Goal: Complete application form: Complete application form

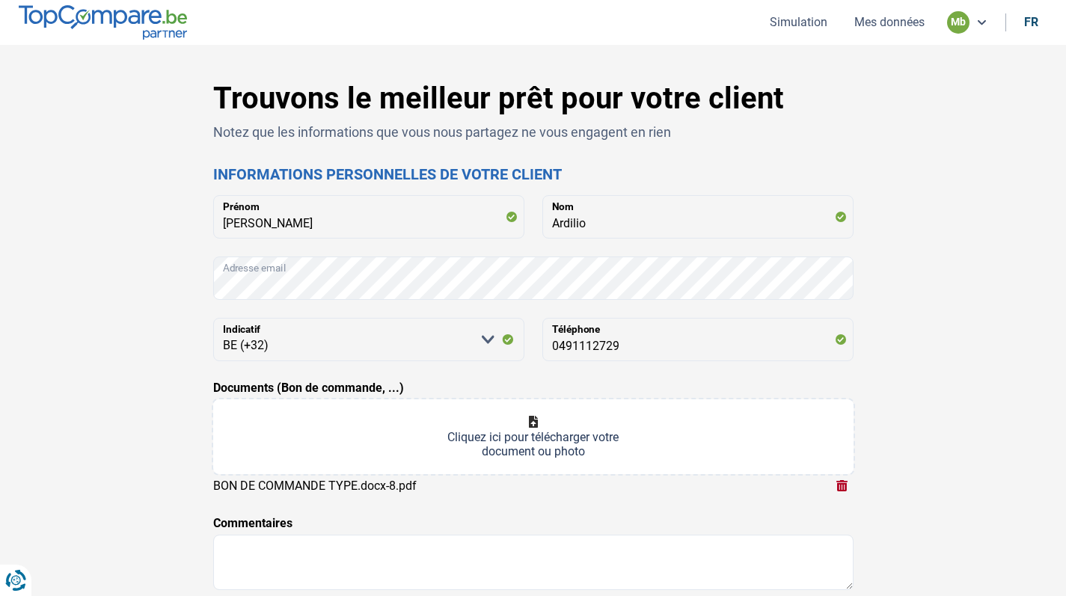
select select "32"
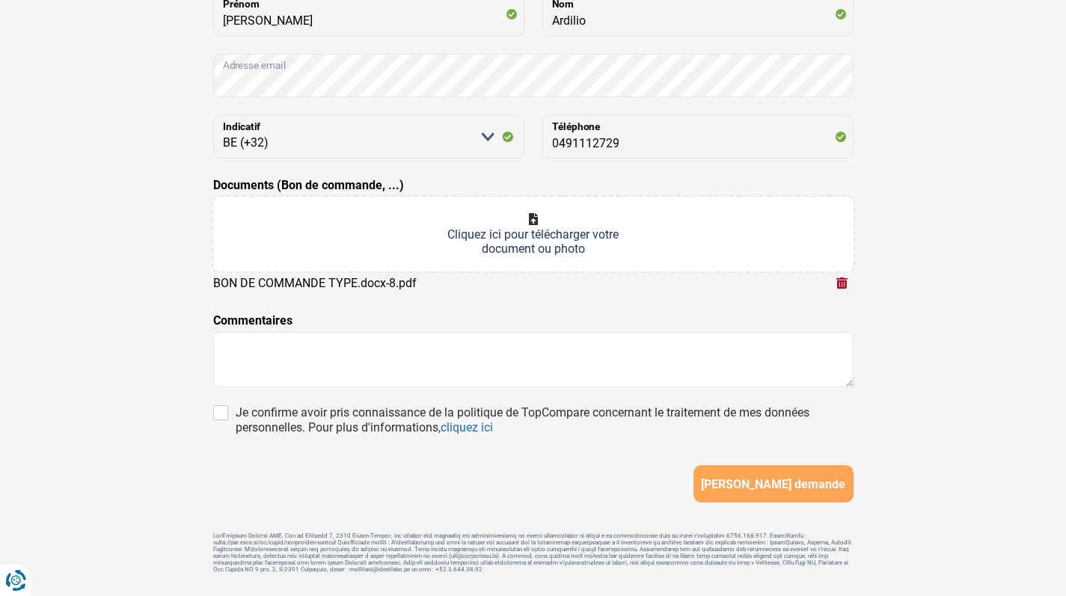
click at [565, 228] on input "Documents (Bon de commande, ...)" at bounding box center [533, 234] width 640 height 75
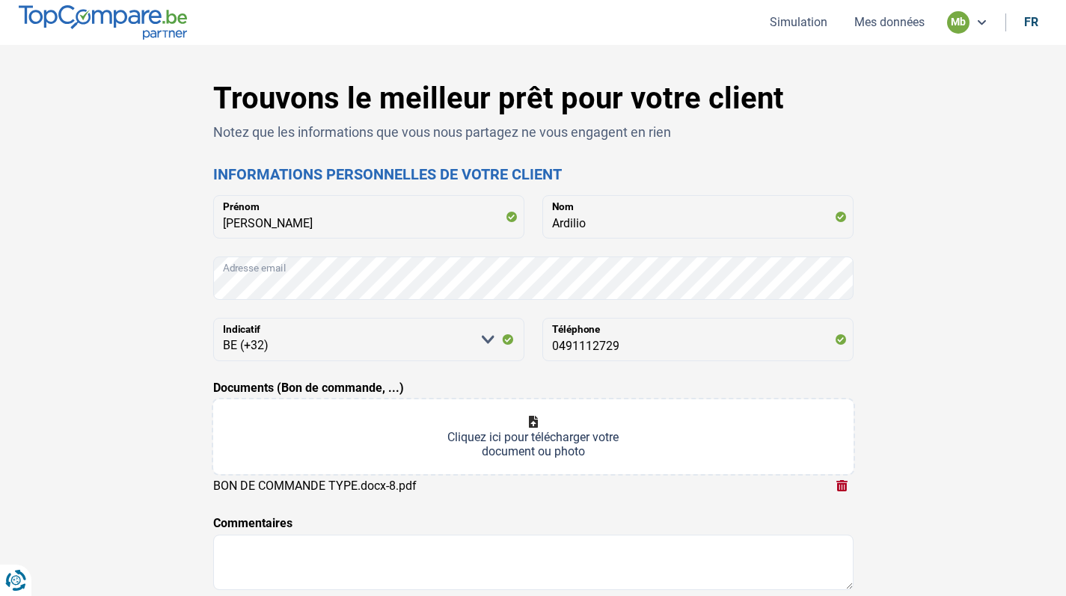
scroll to position [0, 0]
click at [910, 28] on button "Mes données" at bounding box center [889, 22] width 79 height 16
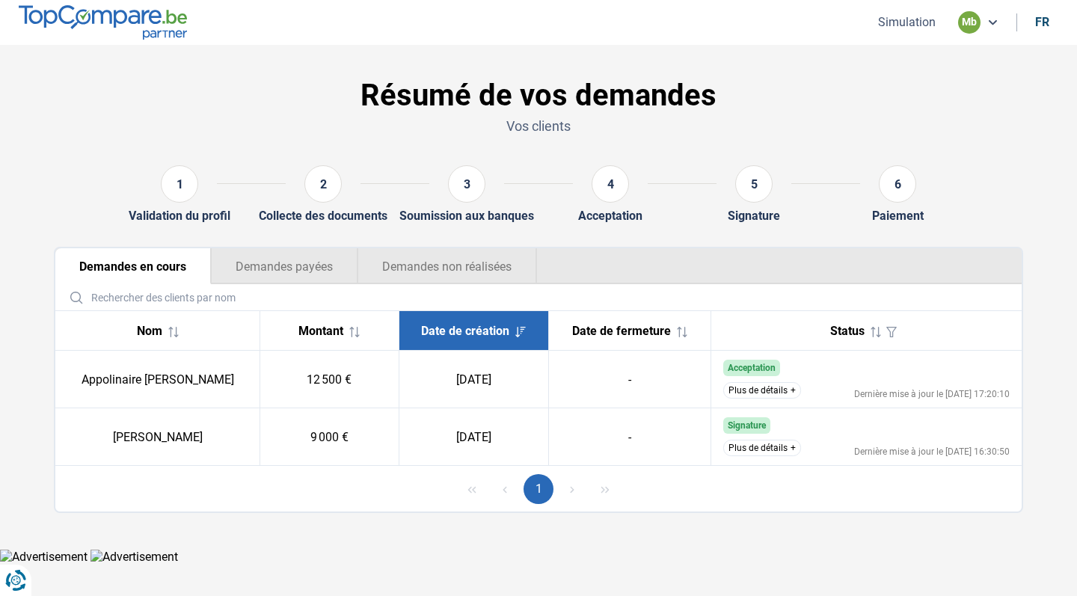
click at [916, 19] on button "Simulation" at bounding box center [907, 22] width 67 height 16
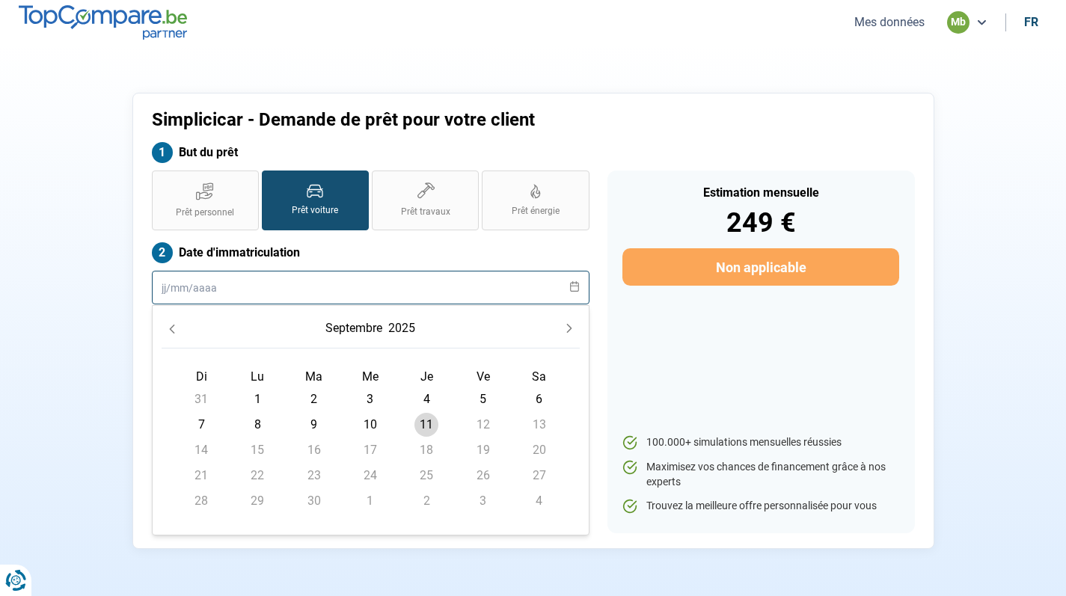
click at [402, 278] on input "text" at bounding box center [371, 288] width 438 height 34
type input "01072016"
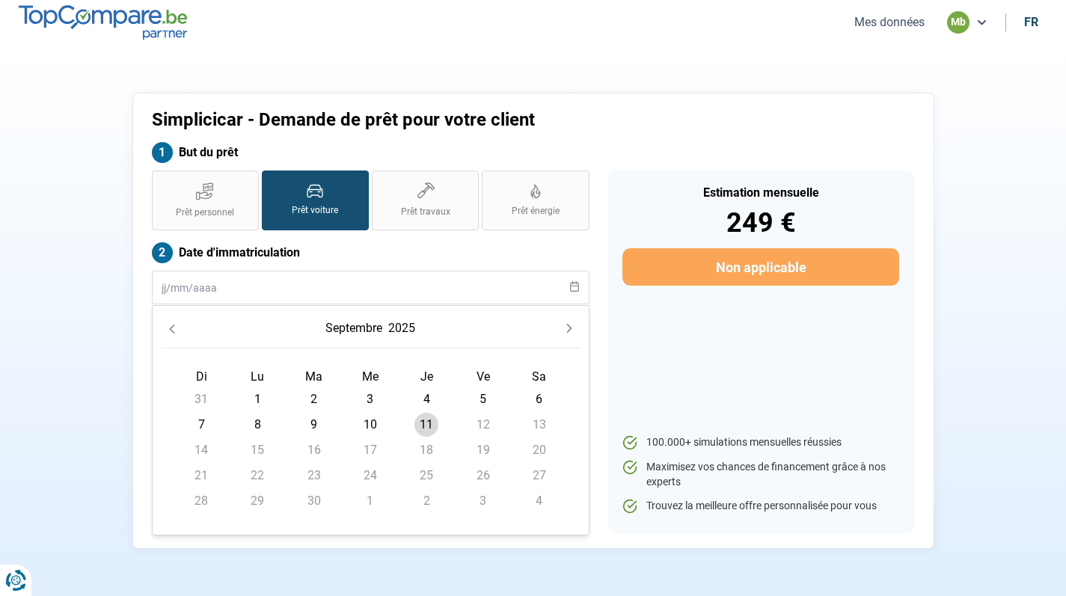
click at [393, 246] on label "Date d'immatriculation" at bounding box center [371, 252] width 438 height 21
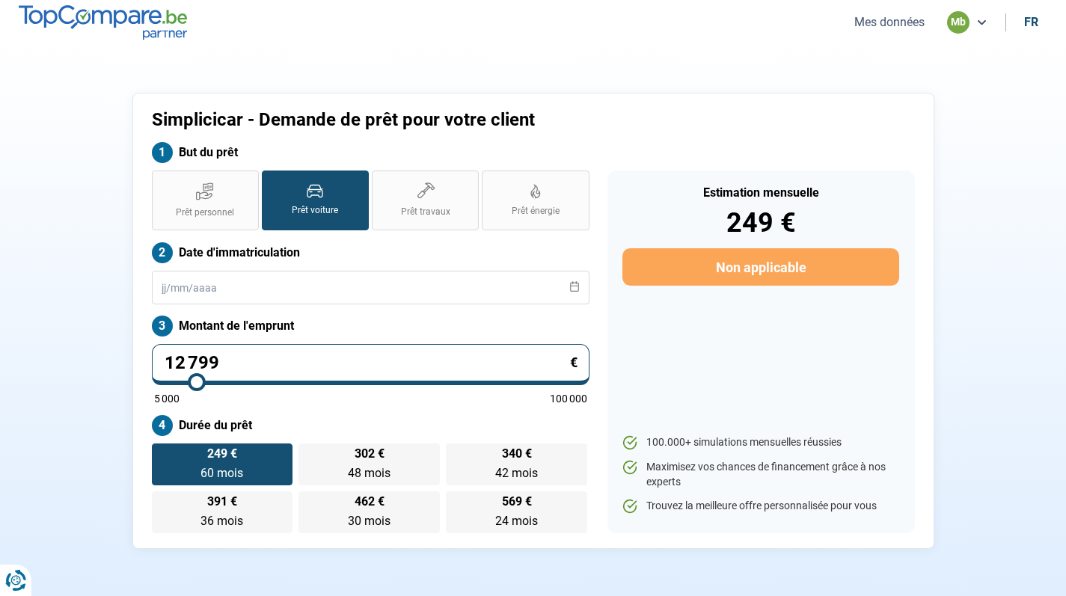
click at [343, 307] on div "Prêt personnel Prêt voiture Prêt travaux Prêt énergie Prêt voiture Date d'immat…" at bounding box center [371, 352] width 456 height 363
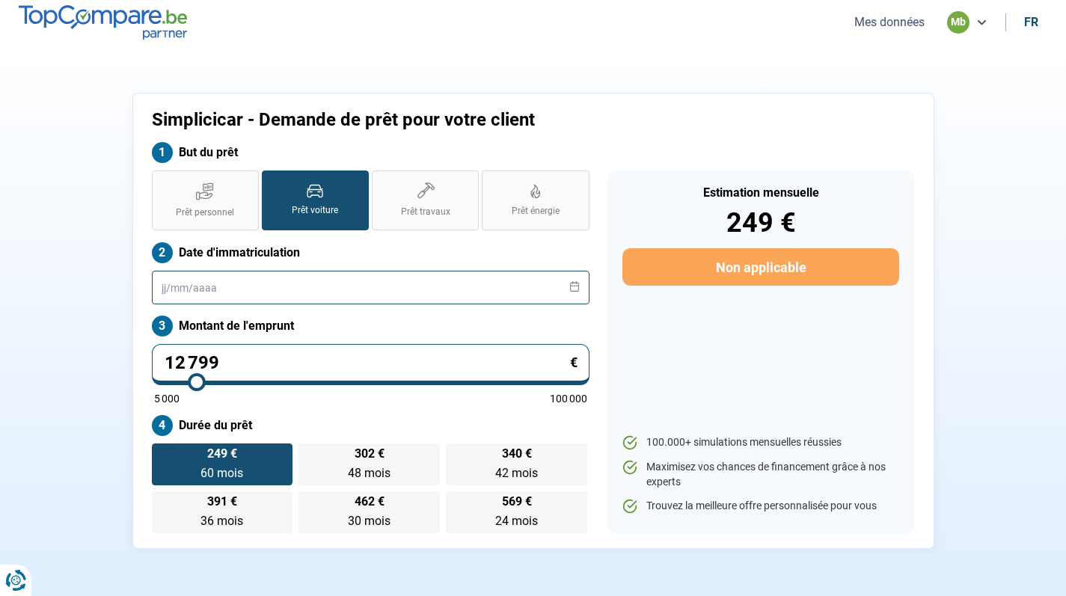
click at [333, 297] on input "text" at bounding box center [371, 288] width 438 height 34
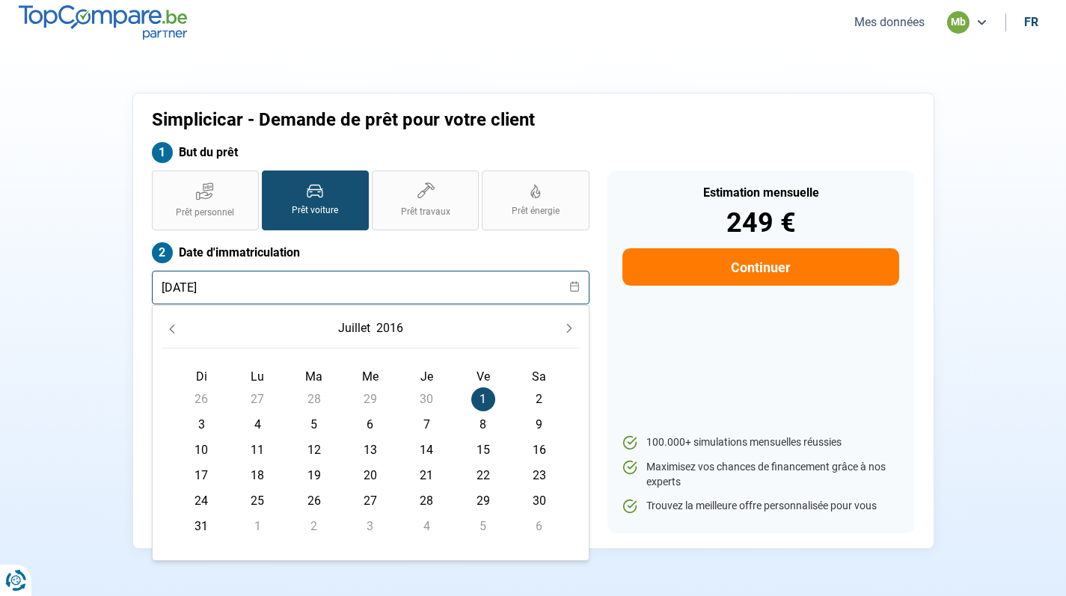
type input "[DATE]"
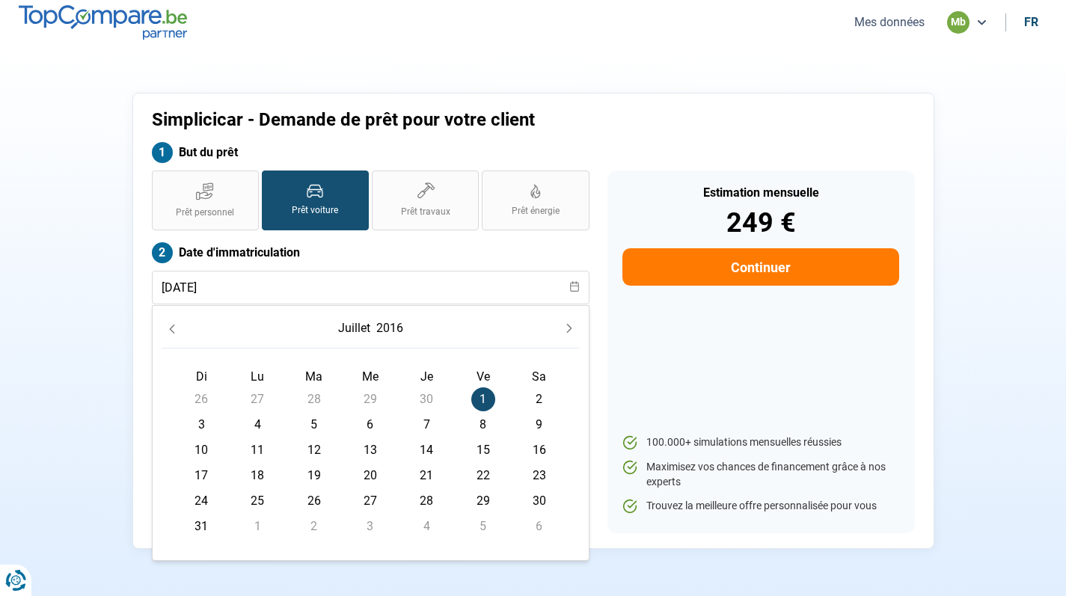
click at [461, 255] on label "Date d'immatriculation" at bounding box center [371, 252] width 438 height 21
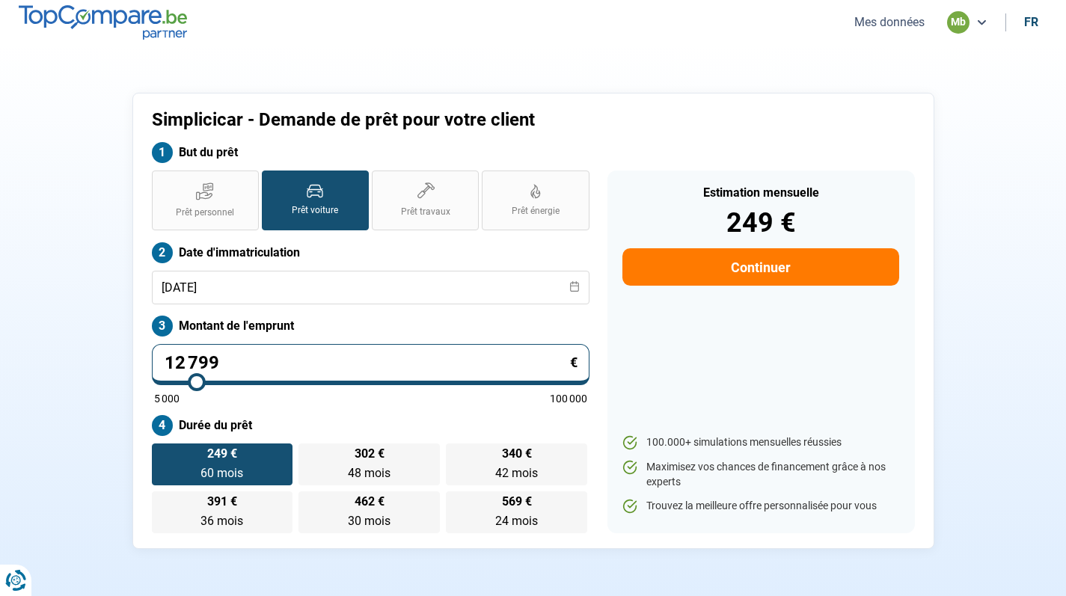
scroll to position [123, 0]
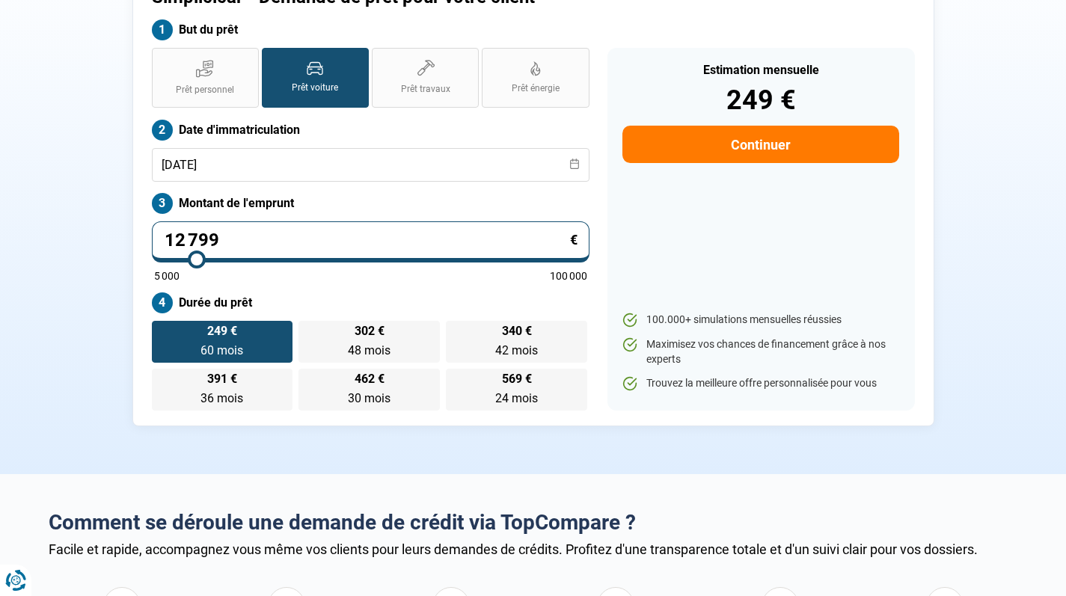
click at [193, 244] on input "12 799" at bounding box center [371, 241] width 438 height 41
click at [334, 304] on label "Durée du prêt" at bounding box center [371, 302] width 438 height 21
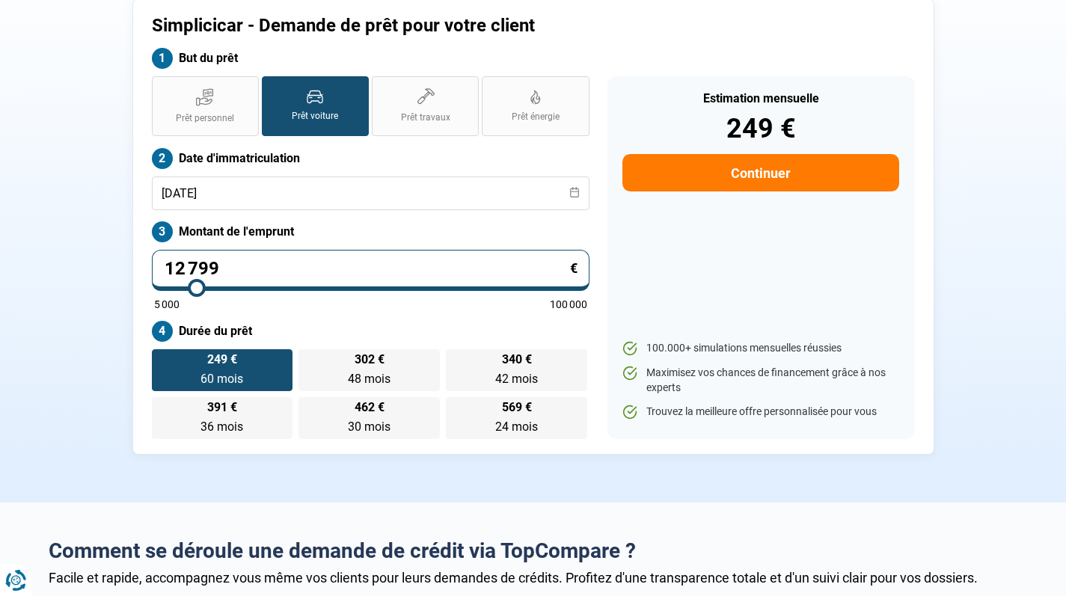
click at [752, 165] on button "Continuer" at bounding box center [760, 172] width 276 height 37
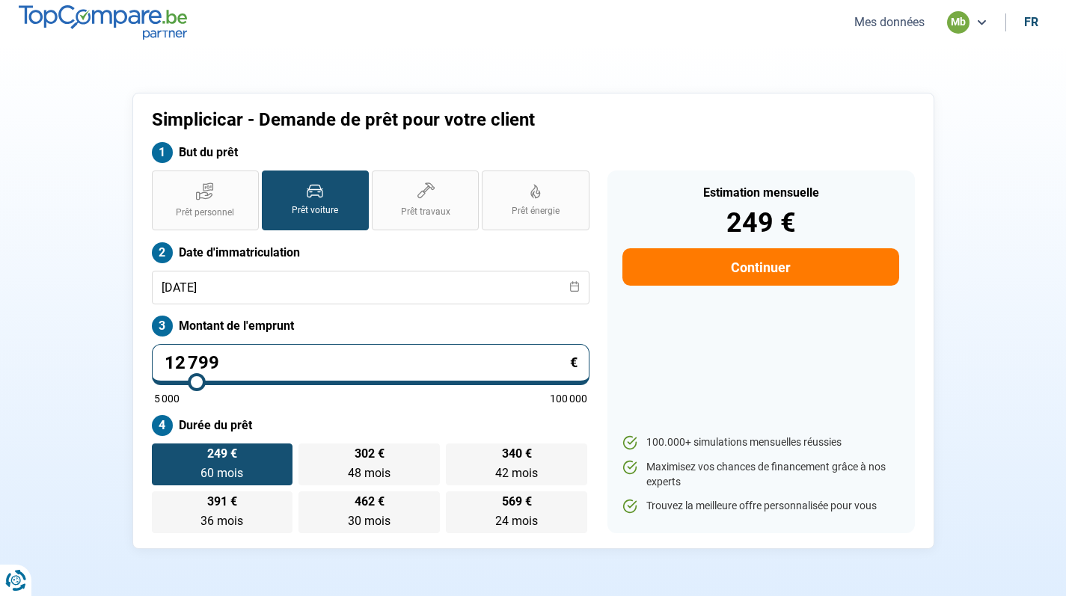
select select "32"
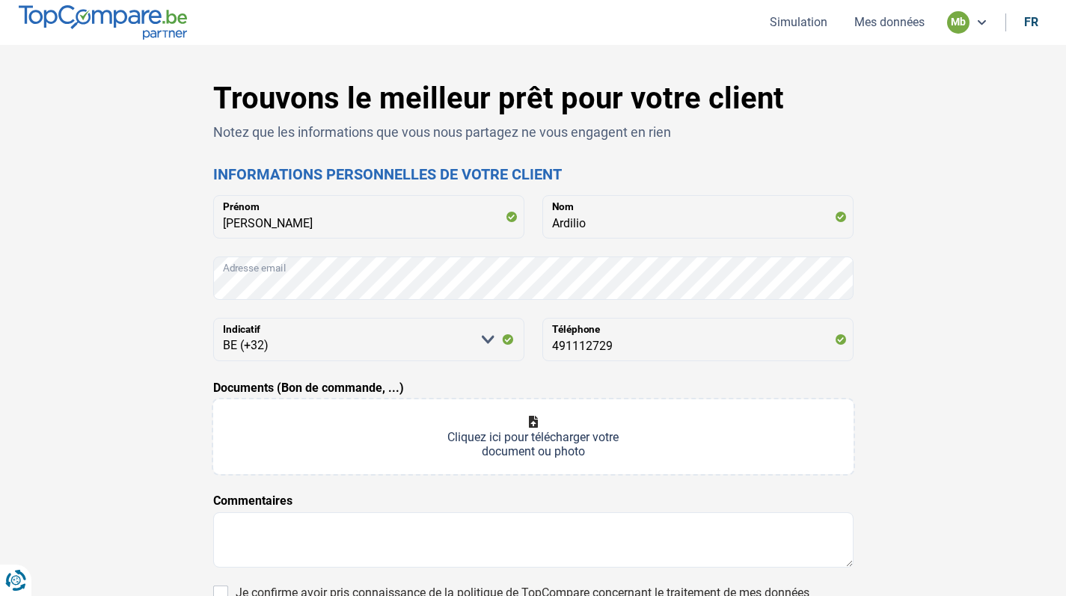
click at [628, 427] on input "Documents (Bon de commande, ...)" at bounding box center [533, 436] width 640 height 75
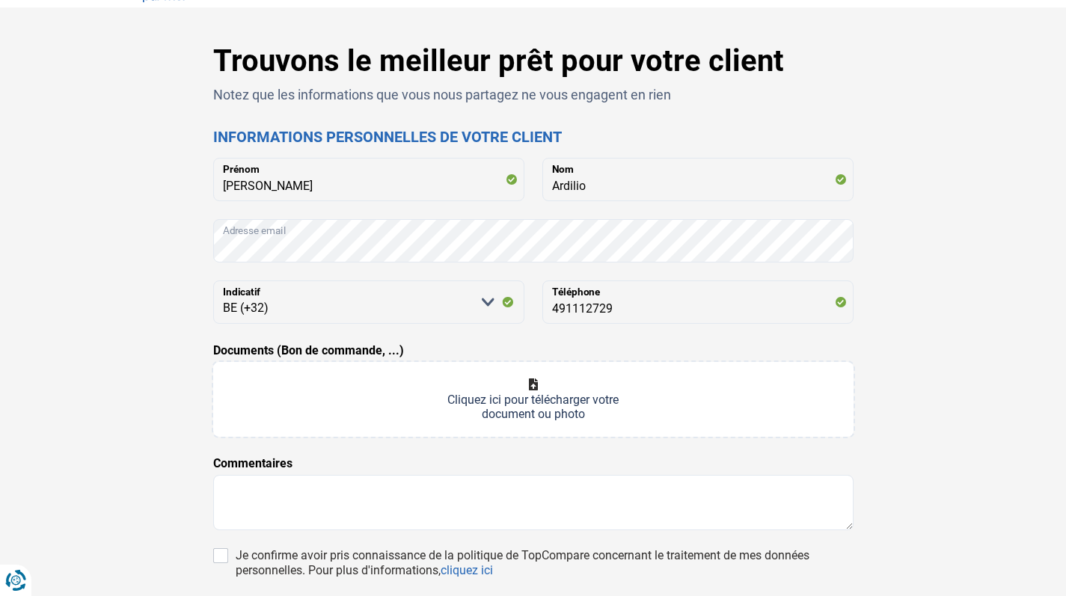
scroll to position [108, 0]
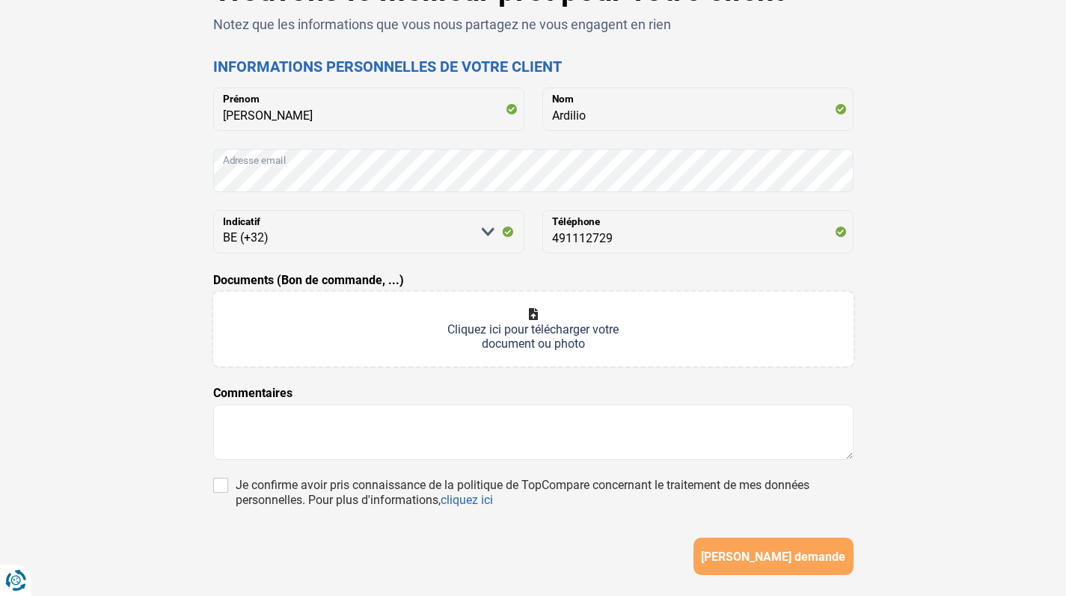
click at [550, 311] on input "Documents (Bon de commande, ...)" at bounding box center [533, 329] width 640 height 75
type input "C:\fakepath\BON DE COMMANDE TYPE.docx-8.pdf"
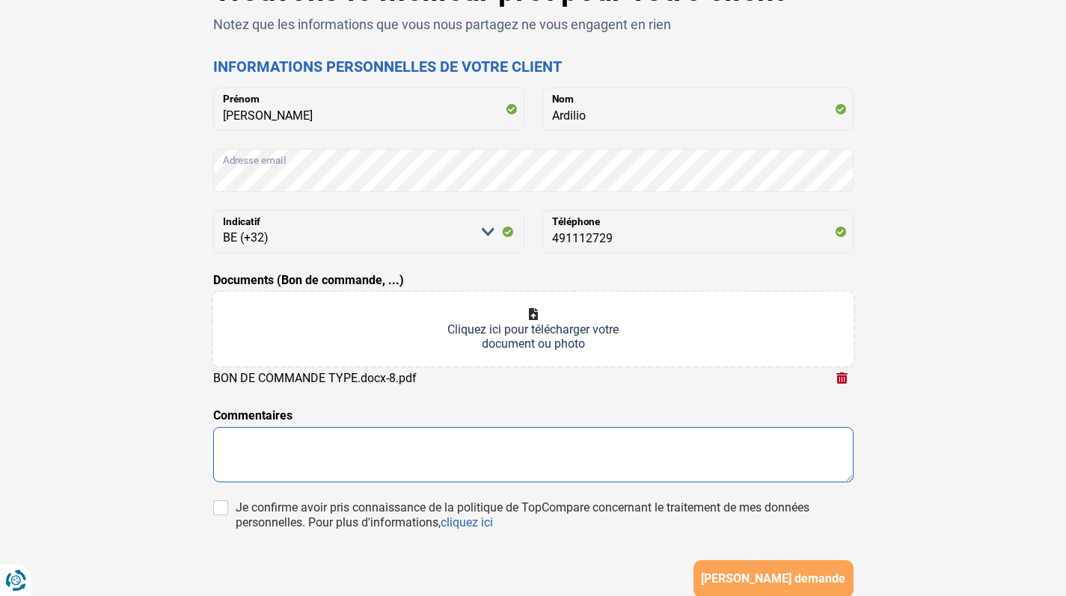
click at [652, 465] on textarea at bounding box center [533, 454] width 640 height 55
type textarea "B"
click at [601, 417] on form "[PERSON_NAME] Nom Adresse email [PERSON_NAME] sélectionner une option BE (+32) …" at bounding box center [533, 343] width 640 height 510
click at [532, 325] on input "Documents (Bon de commande, ...)" at bounding box center [533, 329] width 640 height 75
type input "C:\fakepath\07e9200615ec257701f28dbd000a8c5b00010ad1.pdf"
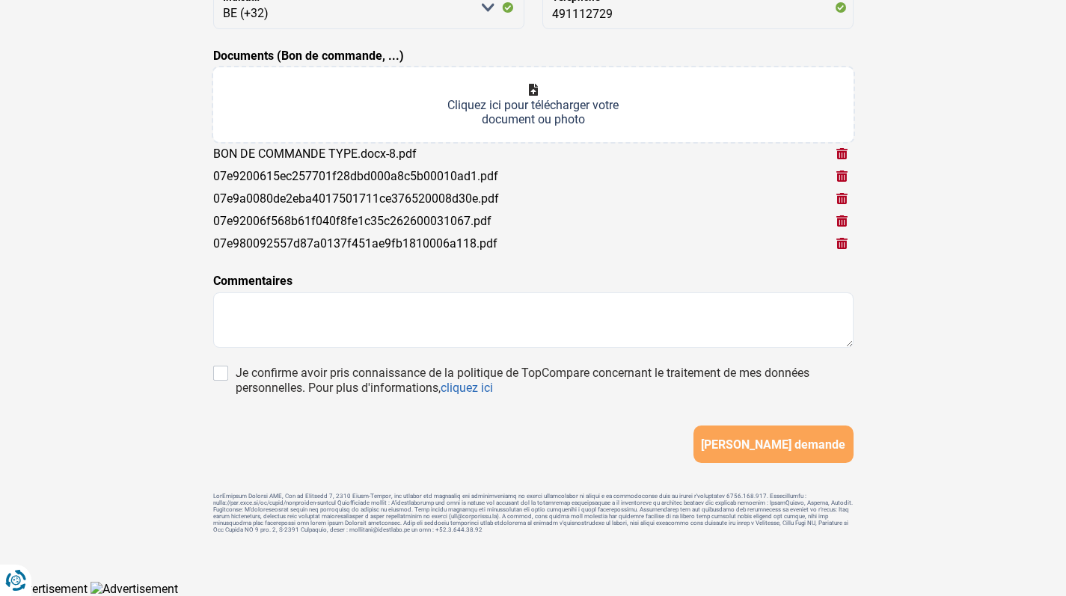
scroll to position [334, 0]
click at [510, 376] on div "Je confirme avoir pris connaissance de la politique de TopCompare concernant le…" at bounding box center [545, 381] width 618 height 30
click at [228, 376] on input "Je confirme avoir pris connaissance de la politique de TopCompare concernant le…" at bounding box center [220, 373] width 15 height 15
checkbox input "true"
click at [792, 447] on span "[PERSON_NAME] demande" at bounding box center [773, 445] width 144 height 14
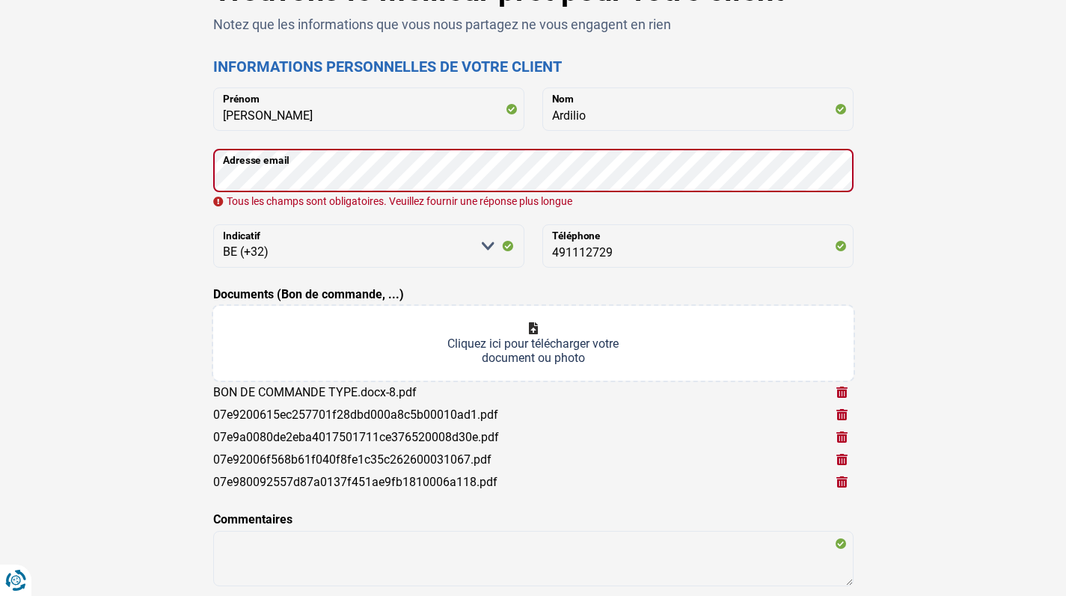
scroll to position [94, 0]
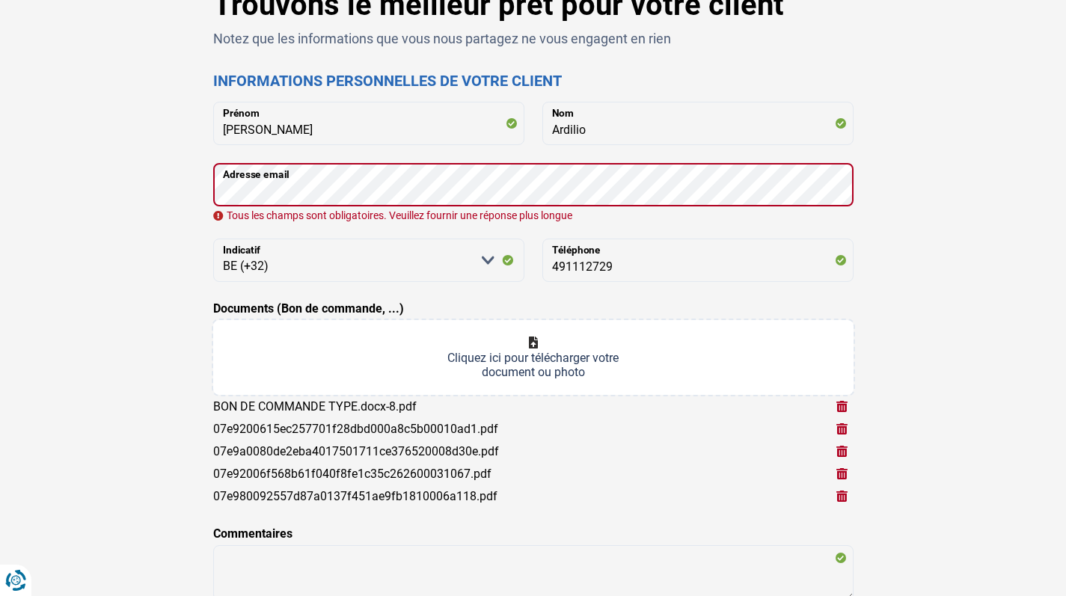
click at [652, 225] on form "[PERSON_NAME] Ardilio Nom Adresse email Tous les champs sont obligatoires. Veui…" at bounding box center [533, 409] width 640 height 614
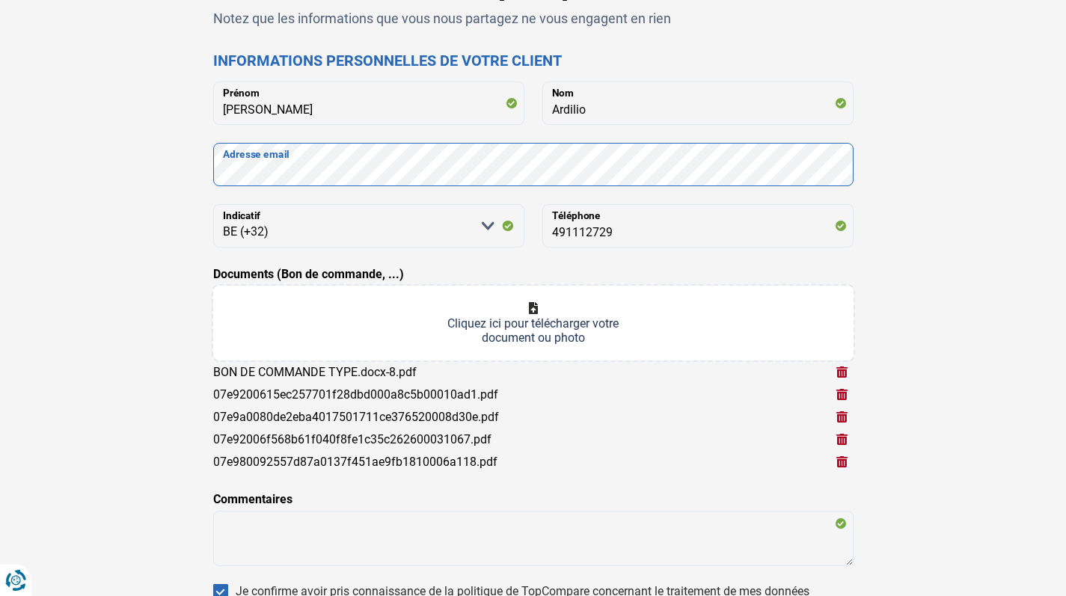
scroll to position [159, 0]
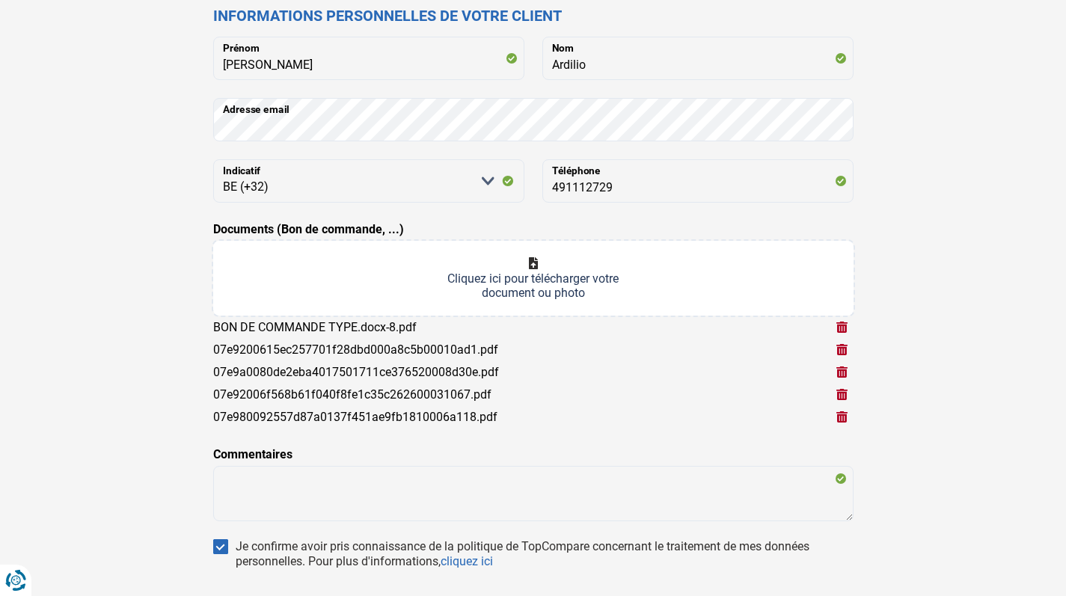
click at [999, 209] on div "Trouvons le meilleur prêt pour votre client Notez que les informations que vous…" at bounding box center [533, 320] width 987 height 797
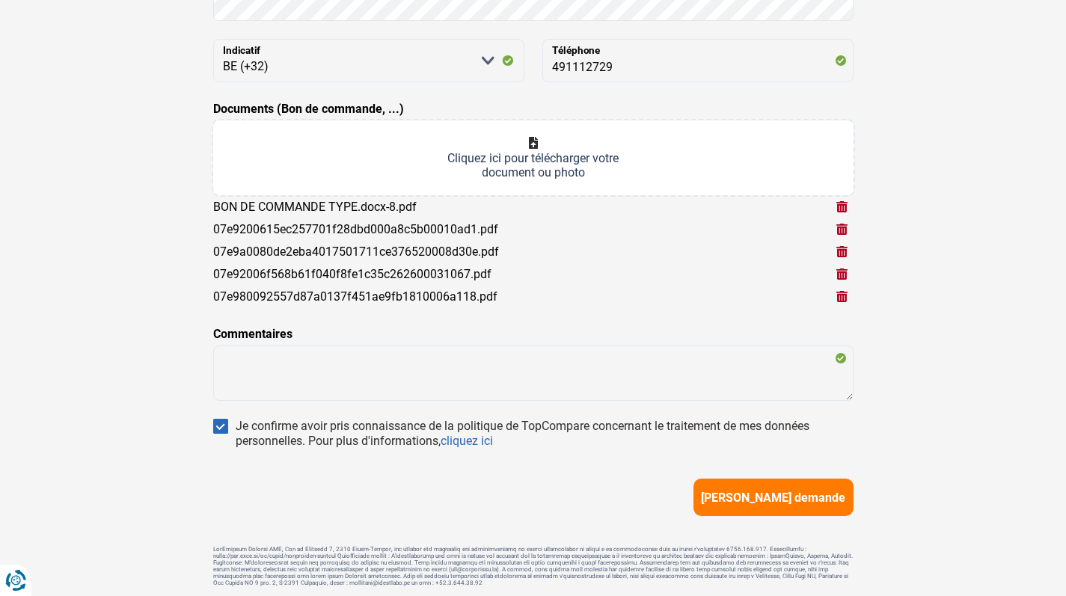
scroll to position [283, 0]
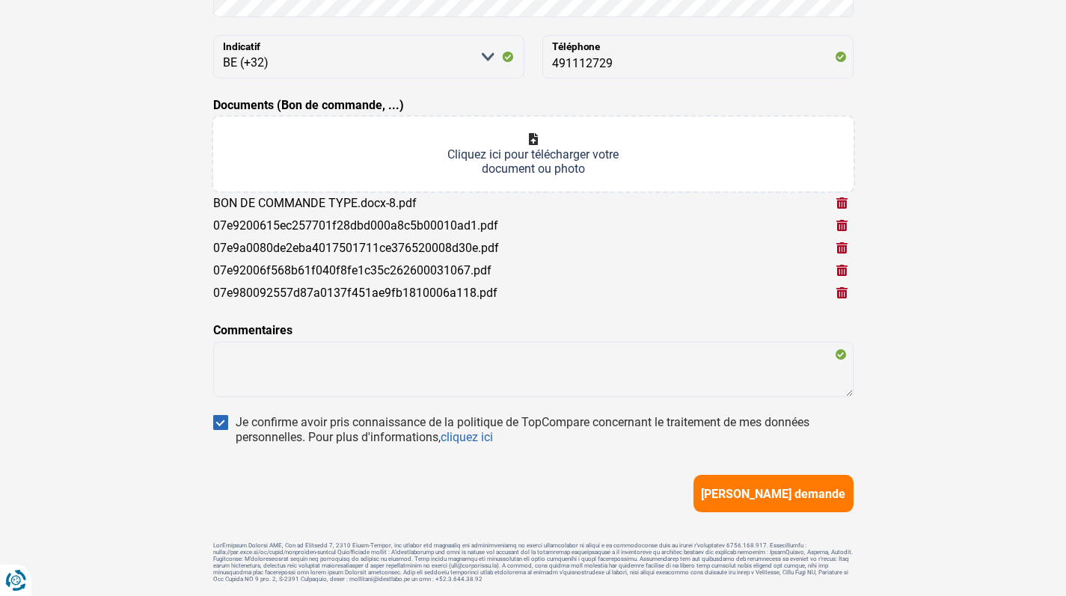
click at [772, 501] on span "[PERSON_NAME] demande" at bounding box center [773, 494] width 144 height 14
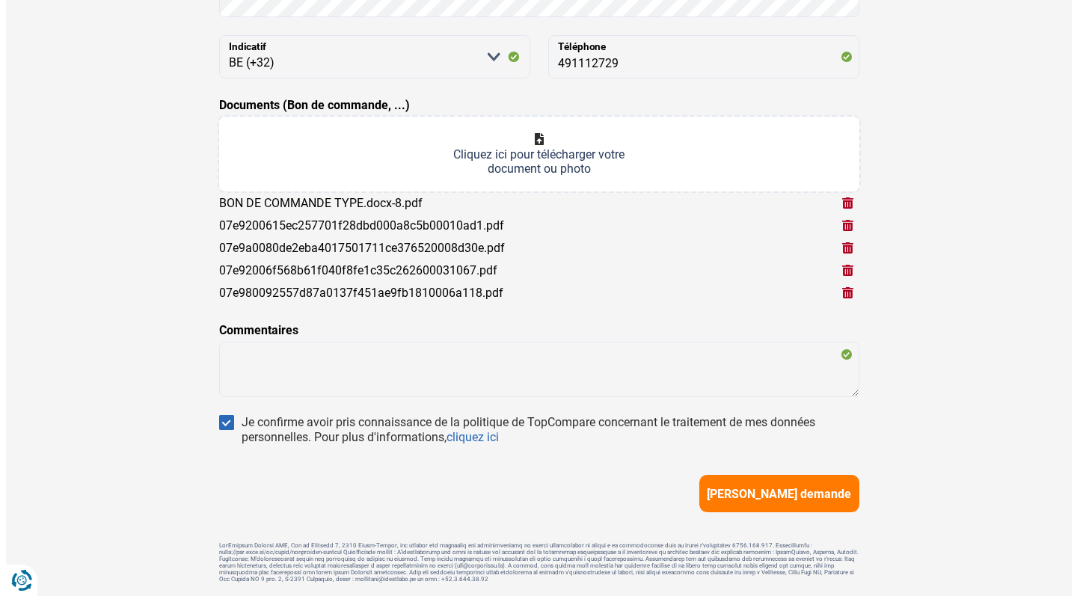
scroll to position [267, 0]
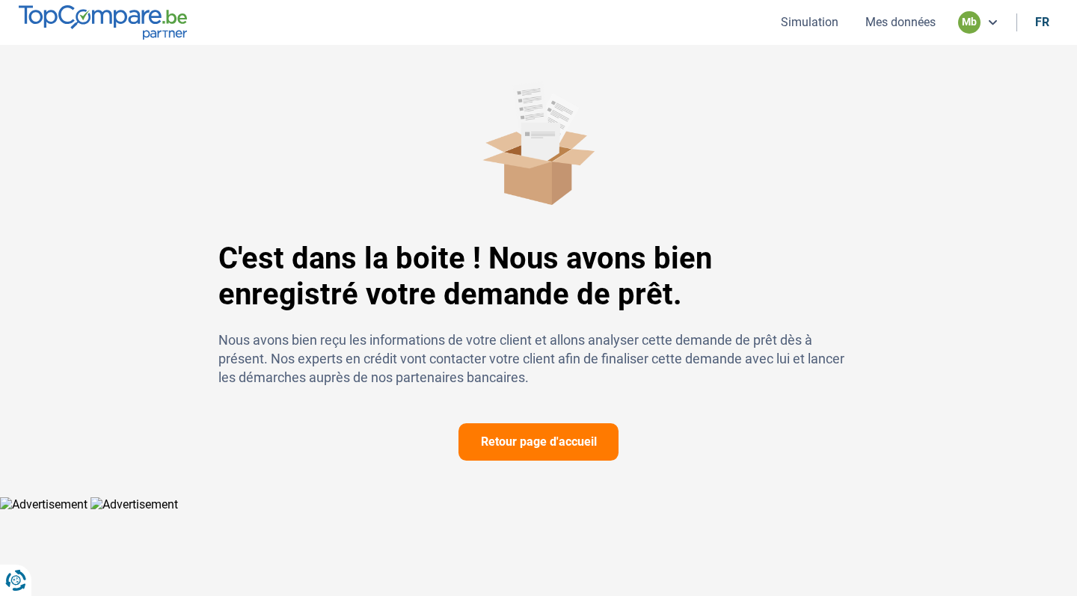
click at [577, 438] on html "Vous avez le contrôle de vos données Nous utilisons des cookies, tout comme nos…" at bounding box center [538, 256] width 1077 height 512
click at [539, 438] on html "Vous avez le contrôle de vos données Nous utilisons des cookies, tout comme nos…" at bounding box center [538, 256] width 1077 height 512
drag, startPoint x: 669, startPoint y: 294, endPoint x: 553, endPoint y: 454, distance: 197.7
click at [553, 454] on html "Vous avez le contrôle de vos données Nous utilisons des cookies, tout comme nos…" at bounding box center [538, 256] width 1077 height 512
click at [552, 440] on html "Vous avez le contrôle de vos données Nous utilisons des cookies, tout comme nos…" at bounding box center [538, 256] width 1077 height 512
